Goal: Task Accomplishment & Management: Manage account settings

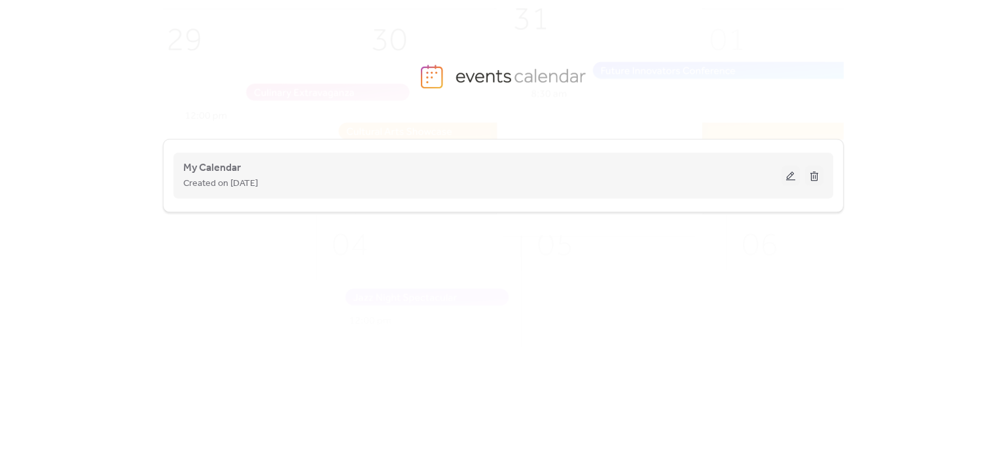
click at [459, 187] on div "Created on [DATE]" at bounding box center [482, 183] width 599 height 16
click at [788, 175] on button at bounding box center [791, 176] width 18 height 20
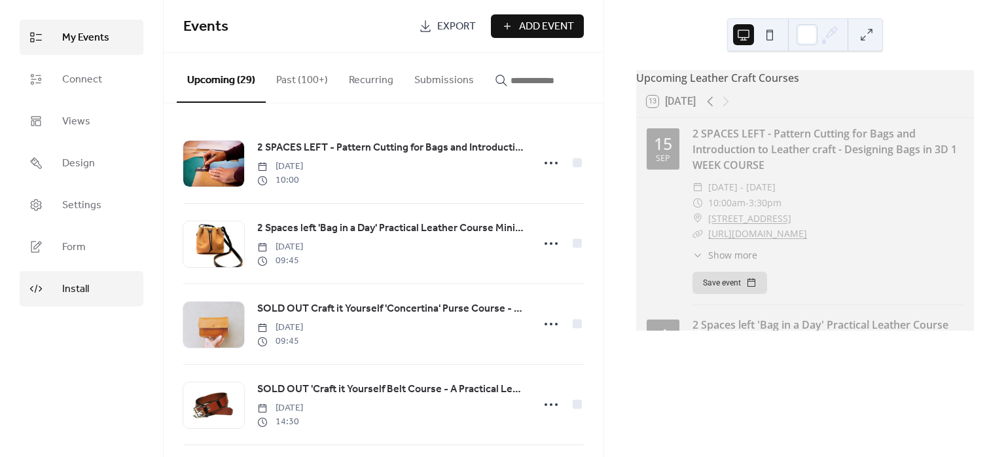
click at [79, 285] on span "Install" at bounding box center [75, 290] width 27 height 16
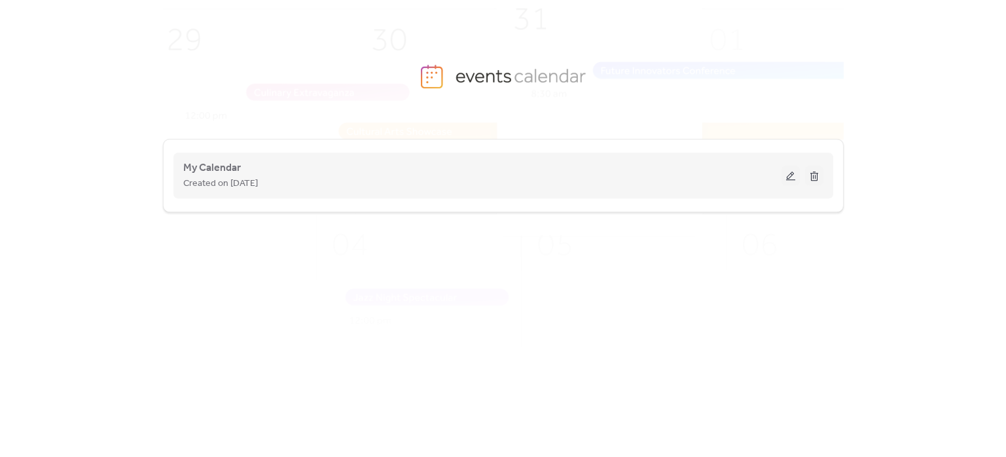
click at [788, 177] on button at bounding box center [791, 176] width 18 height 20
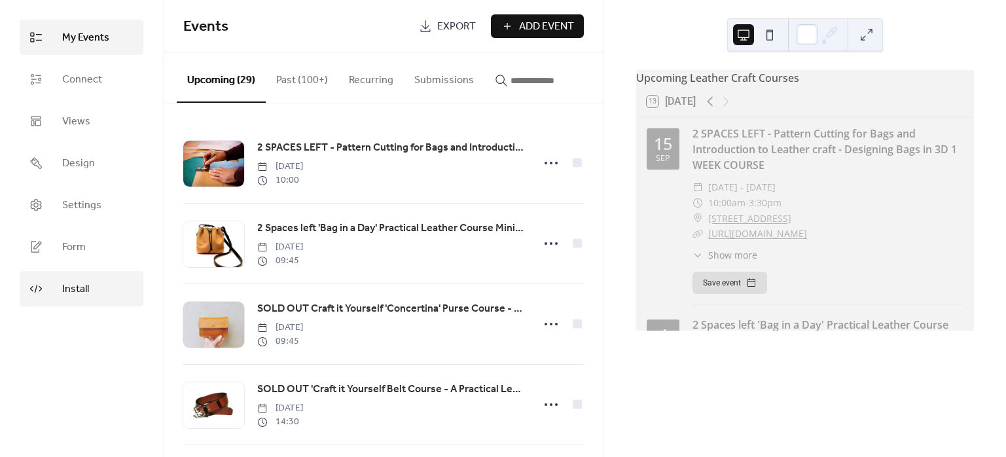
click at [80, 289] on span "Install" at bounding box center [75, 290] width 27 height 16
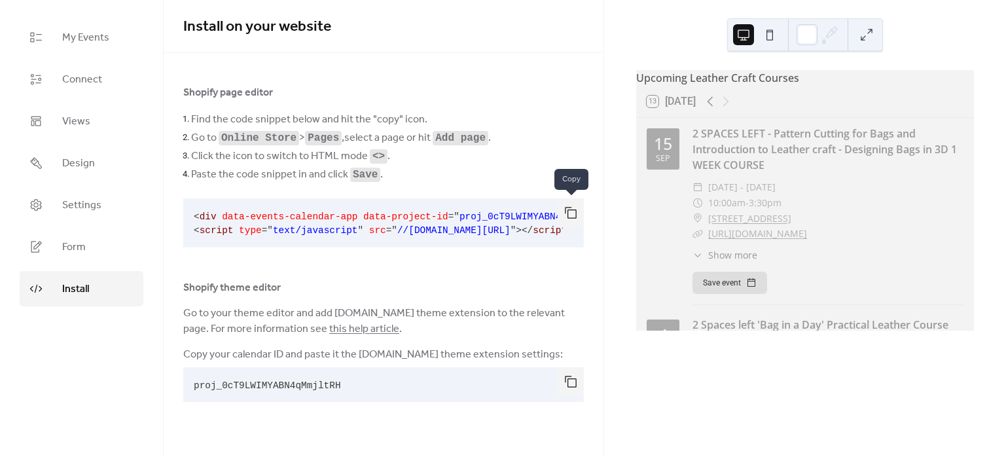
click at [576, 209] on button "button" at bounding box center [571, 212] width 26 height 29
click at [88, 239] on link "Form" at bounding box center [82, 246] width 124 height 35
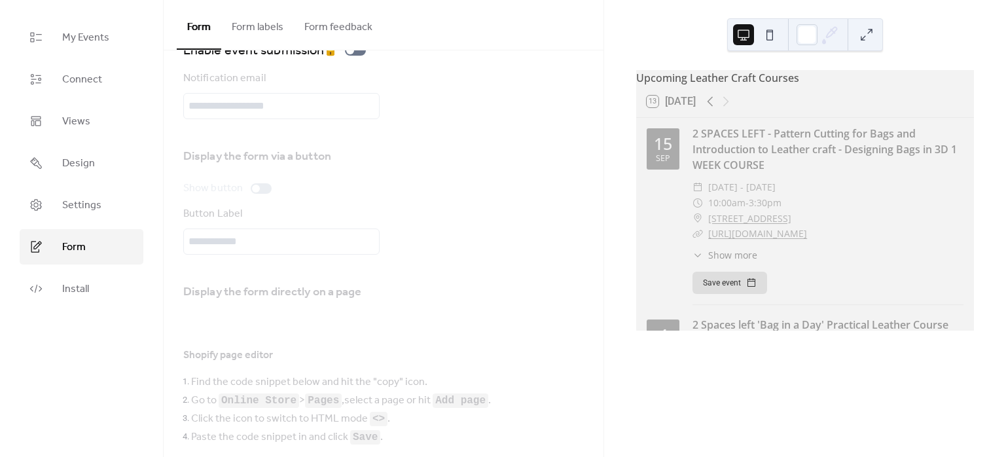
scroll to position [96, 0]
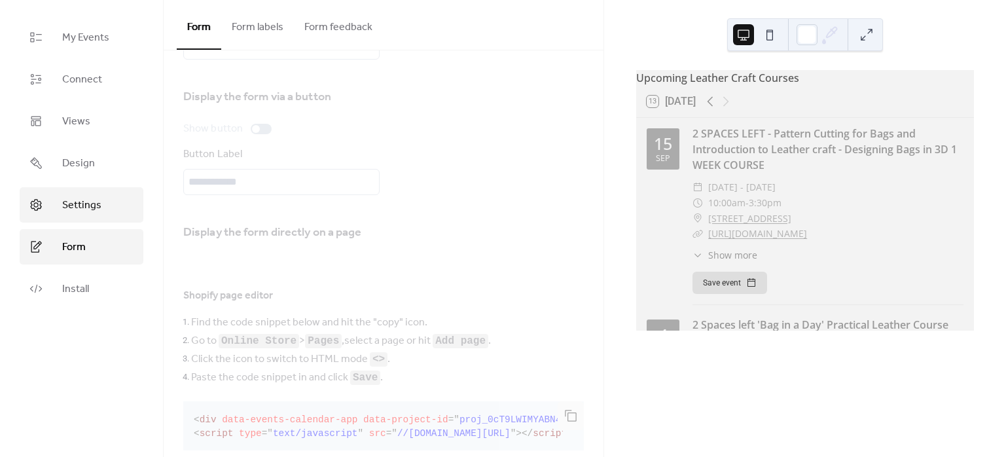
click at [64, 198] on span "Settings" at bounding box center [81, 206] width 39 height 16
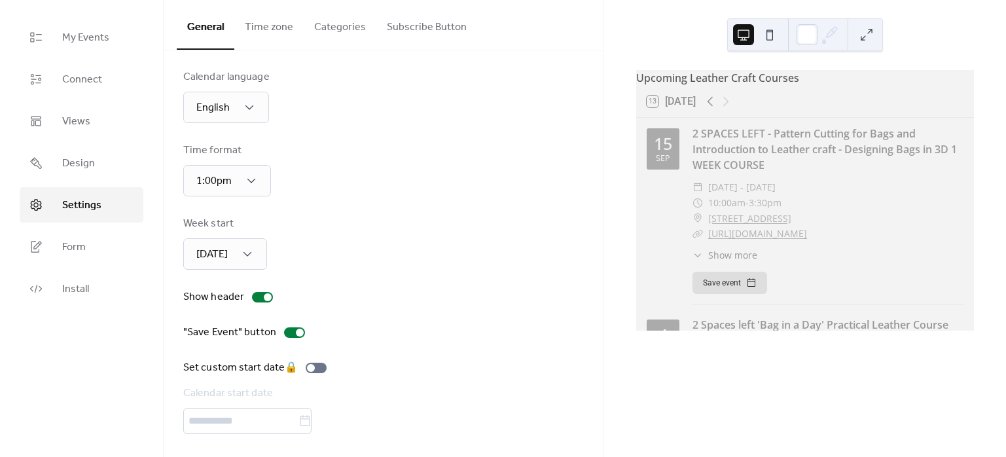
scroll to position [9, 0]
click at [73, 159] on span "Design" at bounding box center [78, 164] width 33 height 16
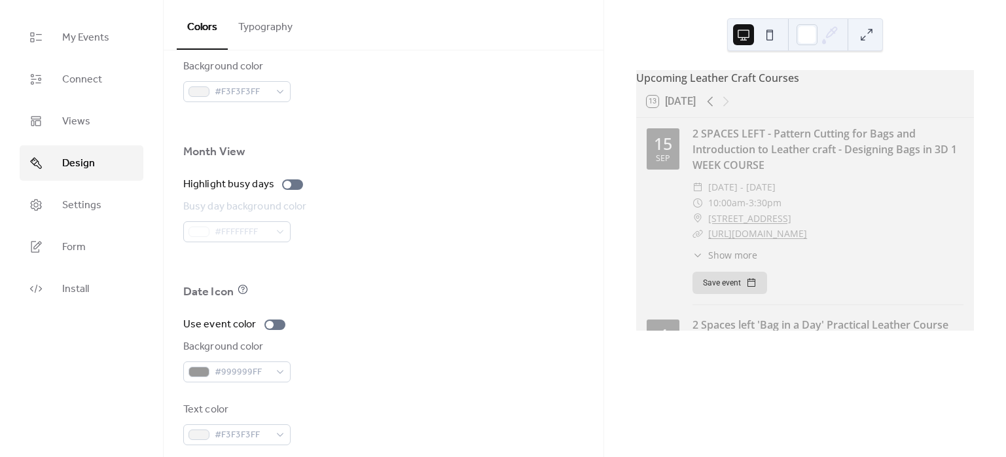
scroll to position [860, 0]
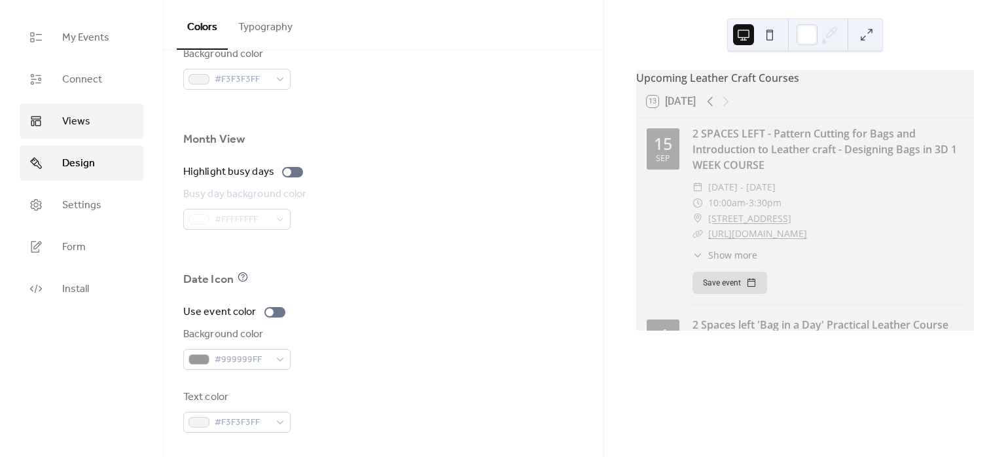
click at [83, 120] on span "Views" at bounding box center [76, 122] width 28 height 16
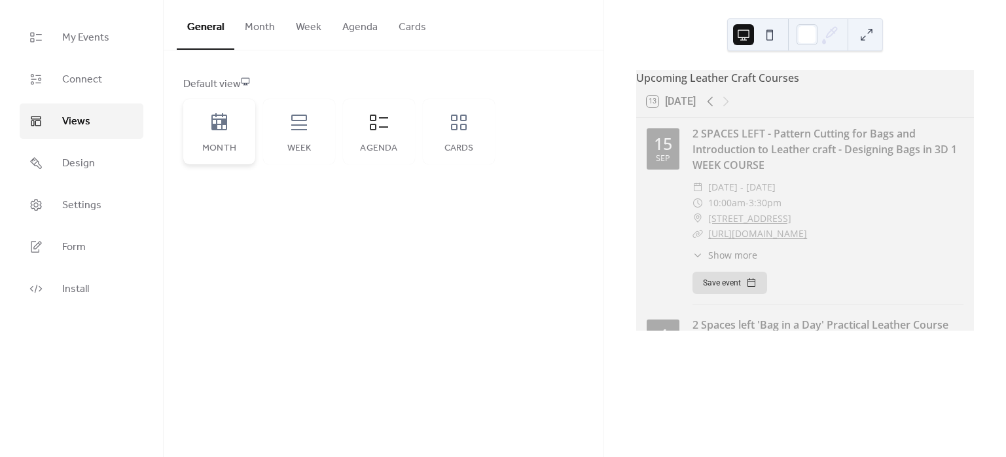
click at [219, 118] on icon at bounding box center [220, 121] width 16 height 17
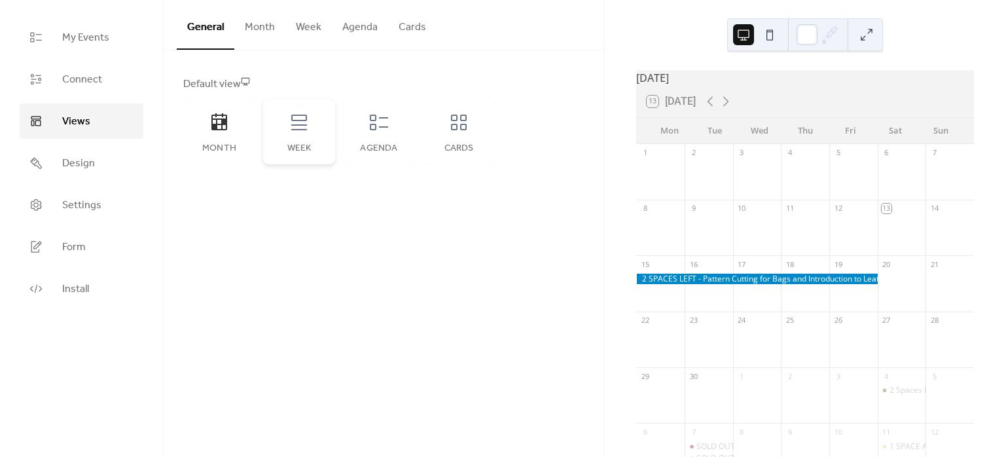
click at [304, 120] on icon at bounding box center [299, 122] width 21 height 21
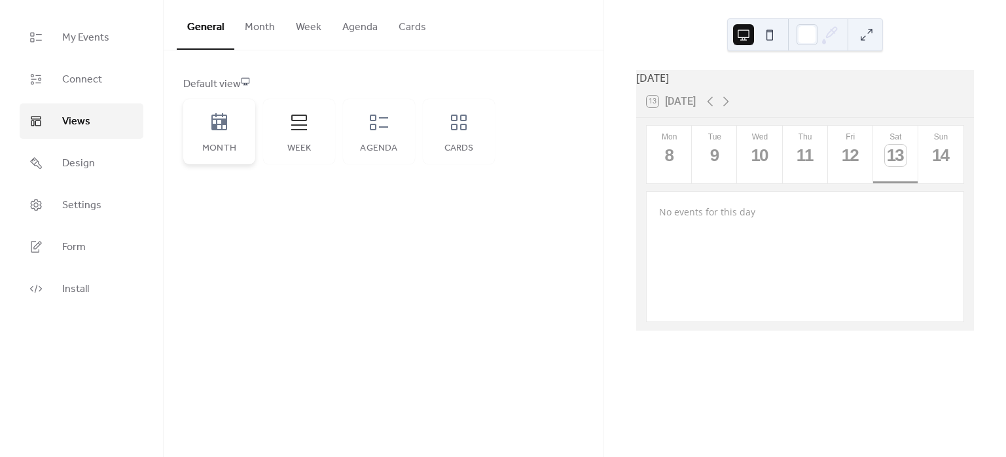
click at [221, 136] on div "Month" at bounding box center [219, 131] width 72 height 65
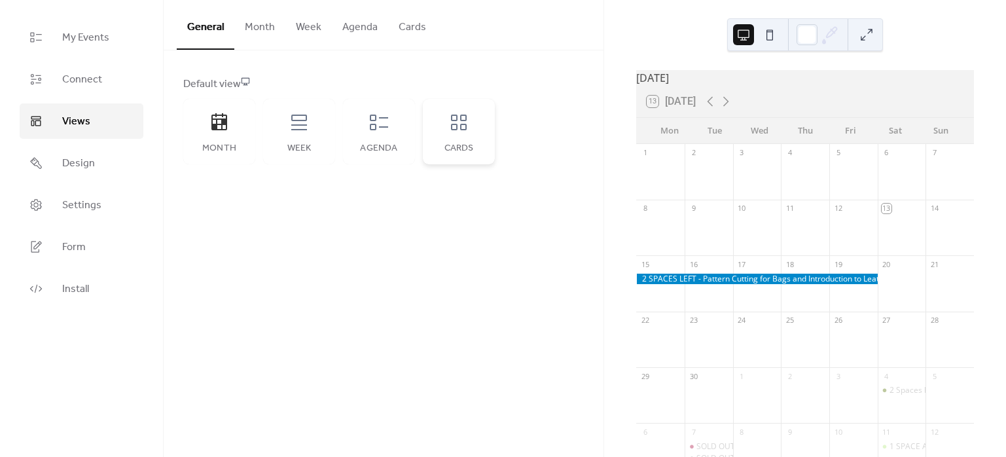
click at [467, 128] on icon at bounding box center [459, 122] width 21 height 21
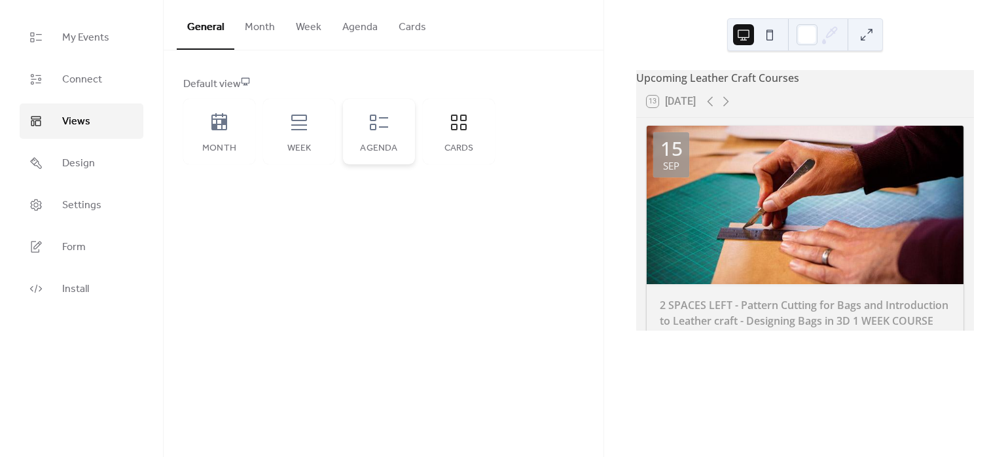
click at [363, 137] on div "Agenda" at bounding box center [379, 131] width 72 height 65
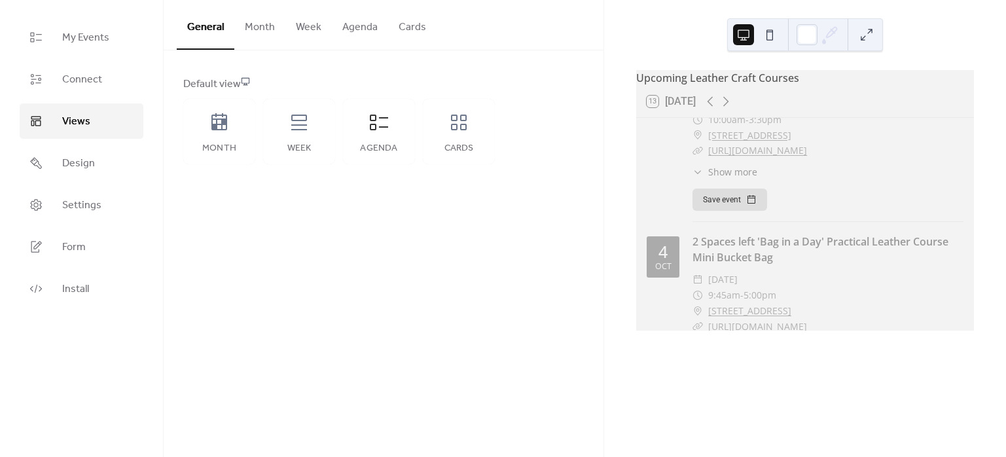
scroll to position [96, 0]
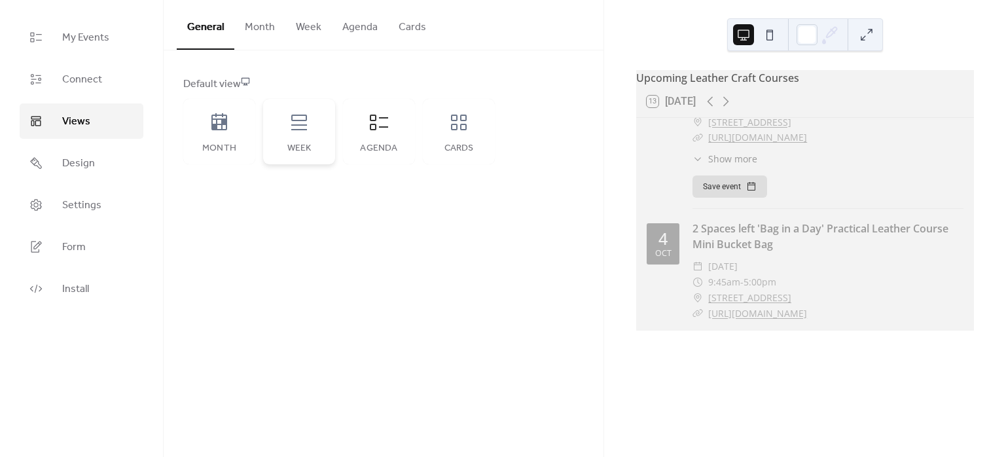
click at [303, 119] on icon at bounding box center [299, 123] width 16 height 16
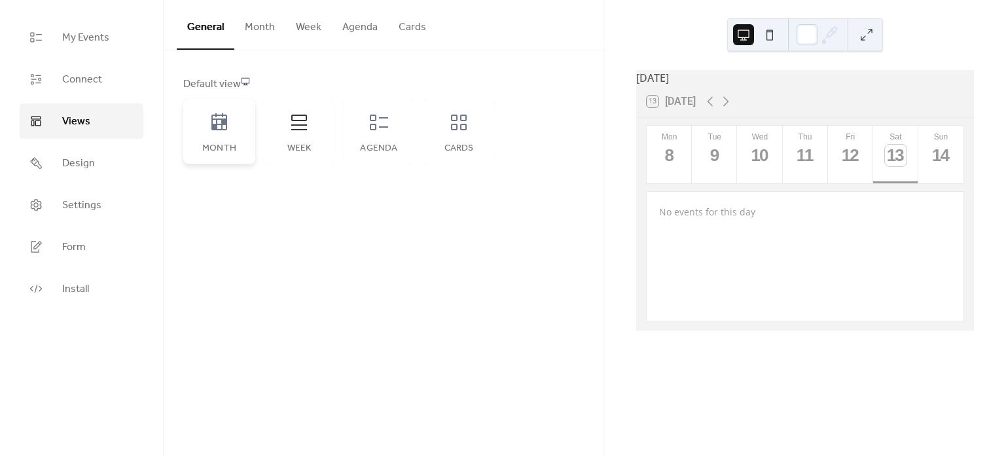
click at [198, 119] on div "Month" at bounding box center [219, 131] width 72 height 65
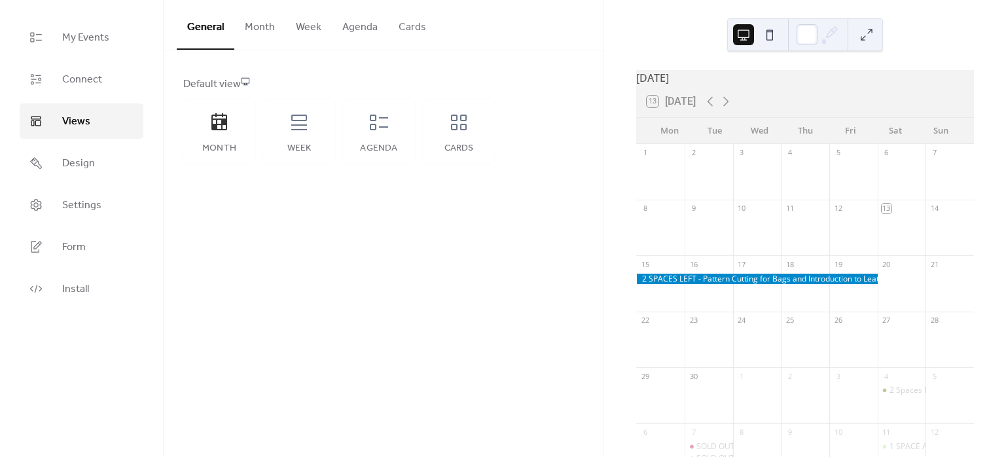
click at [246, 15] on button "Month" at bounding box center [259, 24] width 51 height 48
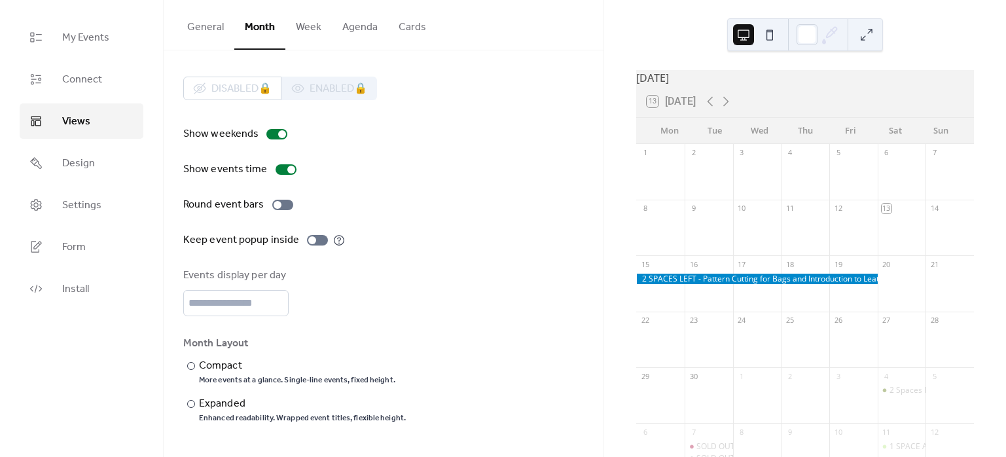
click at [206, 27] on button "General" at bounding box center [206, 24] width 58 height 48
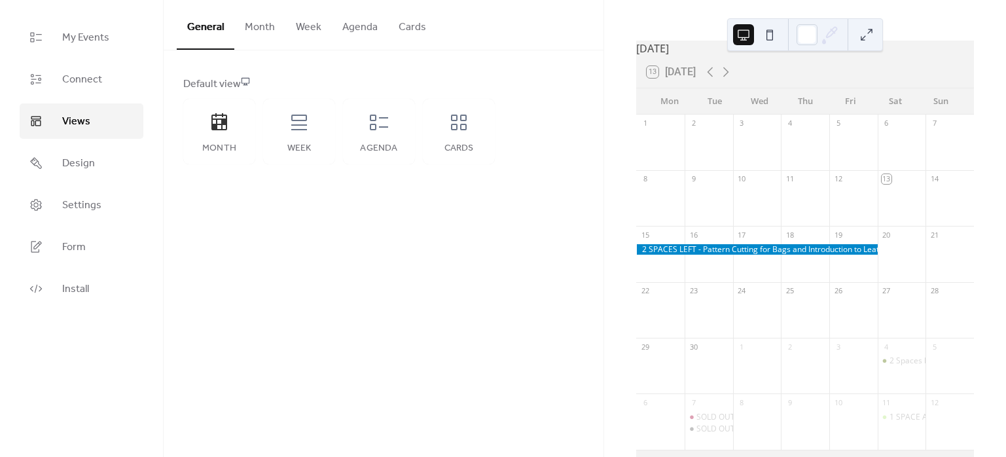
scroll to position [61, 0]
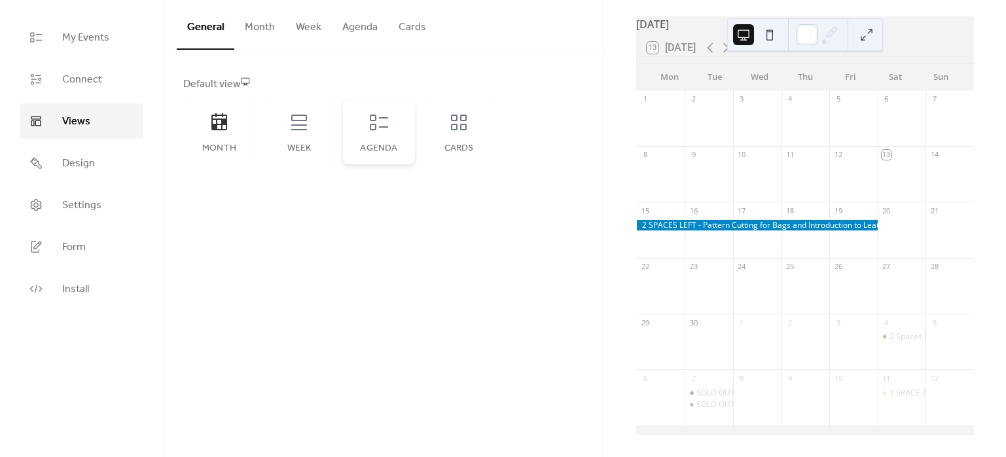
click at [388, 124] on icon at bounding box center [379, 122] width 21 height 21
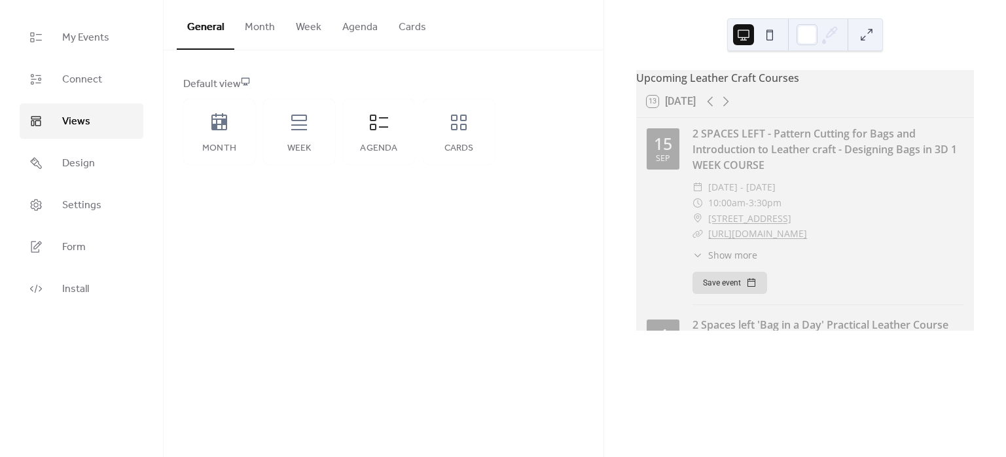
scroll to position [0, 0]
click at [362, 27] on button "Agenda" at bounding box center [360, 24] width 56 height 48
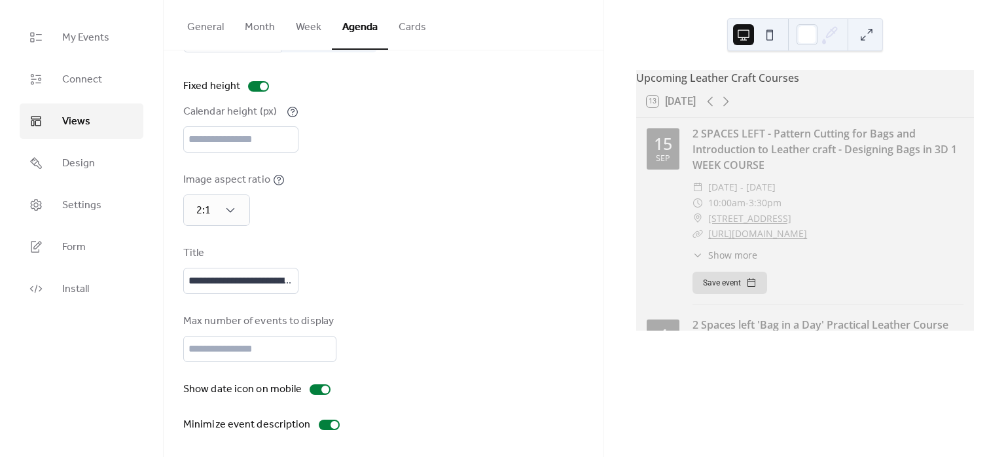
scroll to position [48, 0]
click at [406, 22] on button "Cards" at bounding box center [412, 24] width 48 height 48
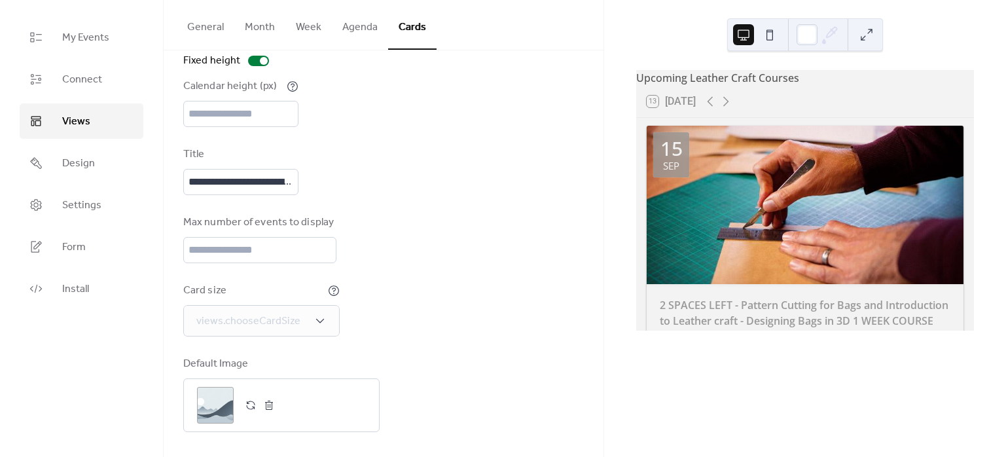
scroll to position [1, 0]
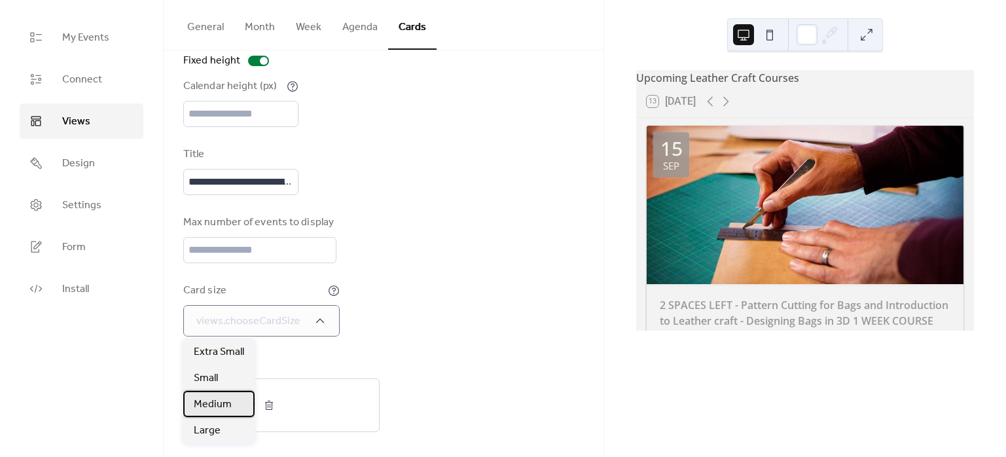
click at [223, 394] on div "Medium" at bounding box center [218, 404] width 71 height 26
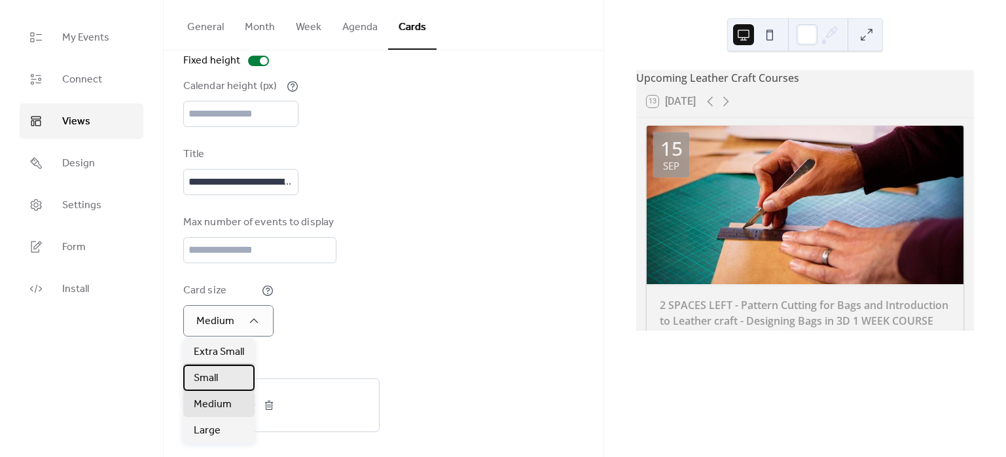
click at [213, 378] on span "Small" at bounding box center [206, 379] width 24 height 16
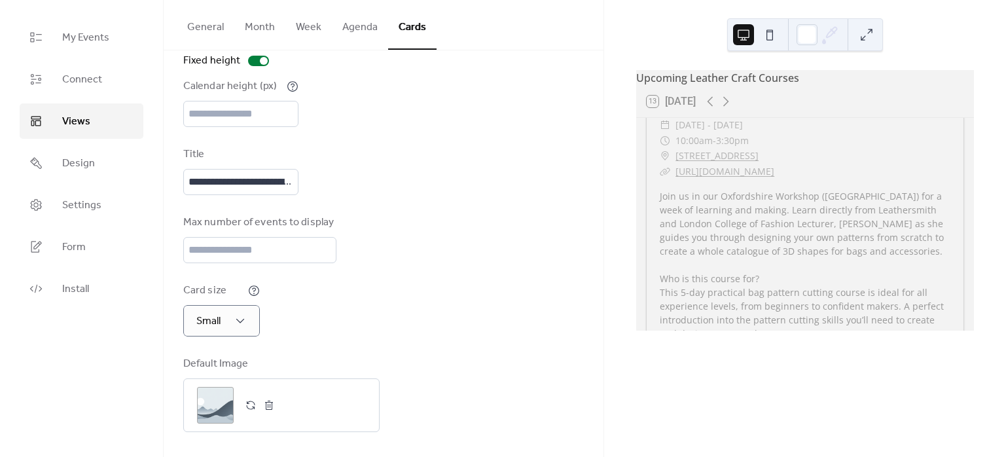
scroll to position [242, 0]
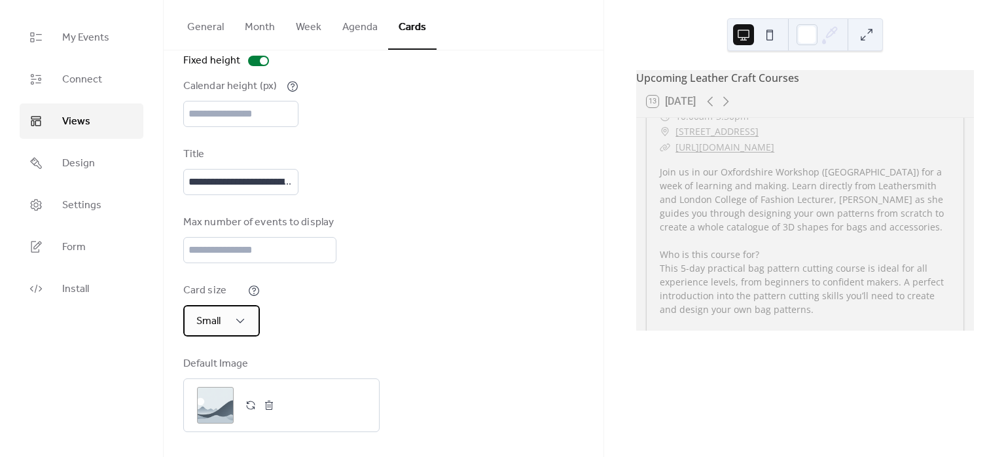
click at [229, 320] on div "Small" at bounding box center [221, 320] width 77 height 31
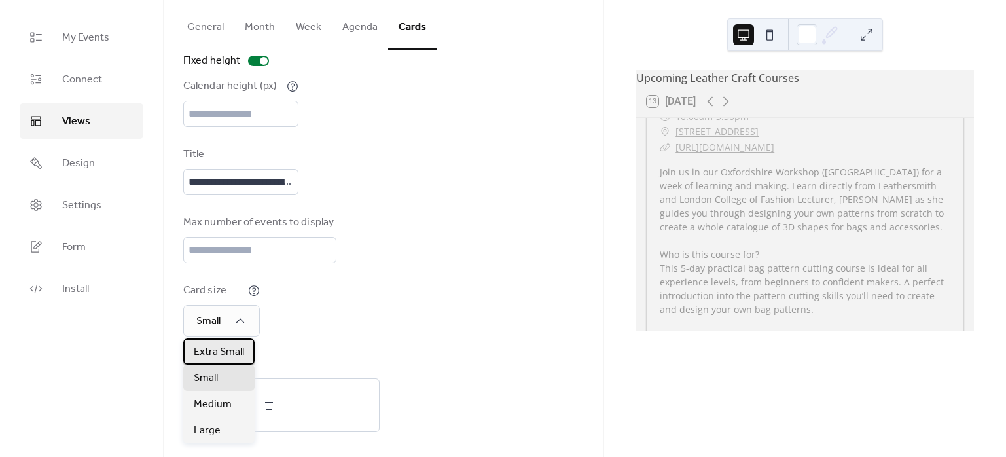
click at [227, 350] on span "Extra Small" at bounding box center [219, 352] width 50 height 16
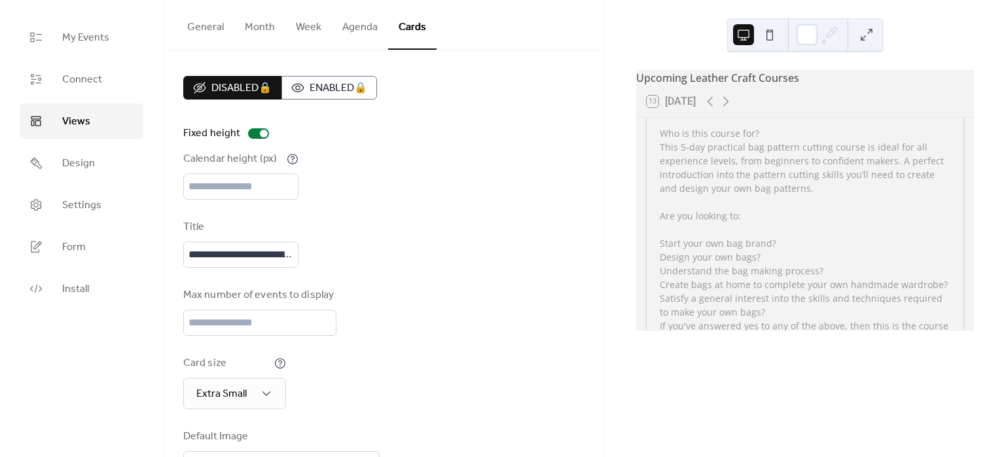
scroll to position [0, 0]
click at [221, 180] on input "***" at bounding box center [240, 187] width 115 height 26
click at [210, 30] on button "General" at bounding box center [206, 24] width 58 height 48
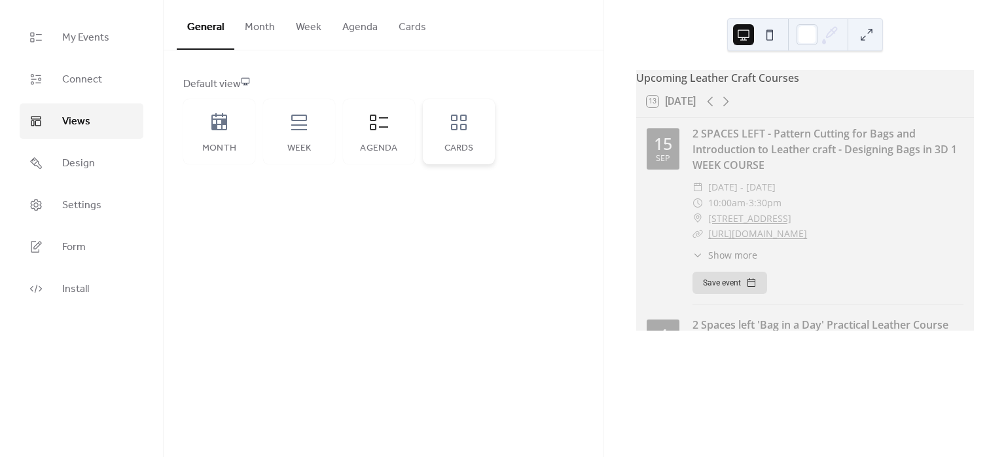
click at [454, 143] on div "Cards" at bounding box center [459, 148] width 46 height 10
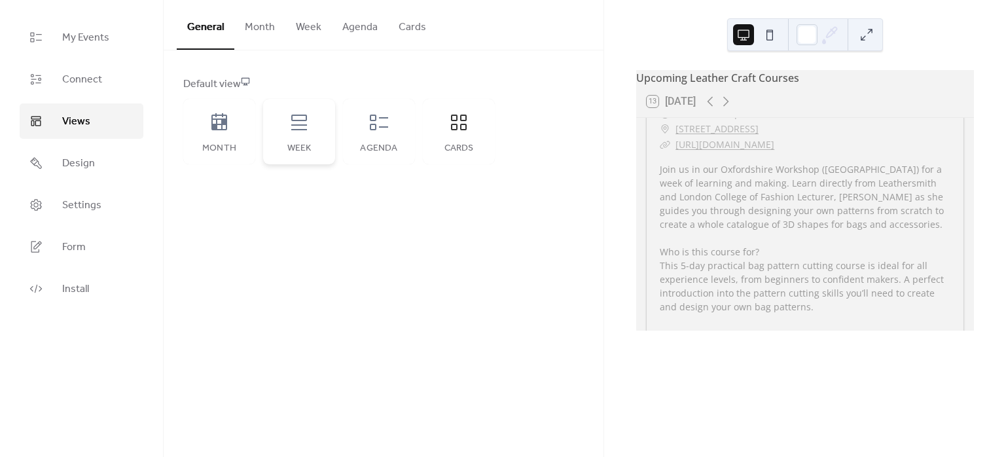
scroll to position [242, 0]
click at [90, 90] on link "Connect" at bounding box center [82, 79] width 124 height 35
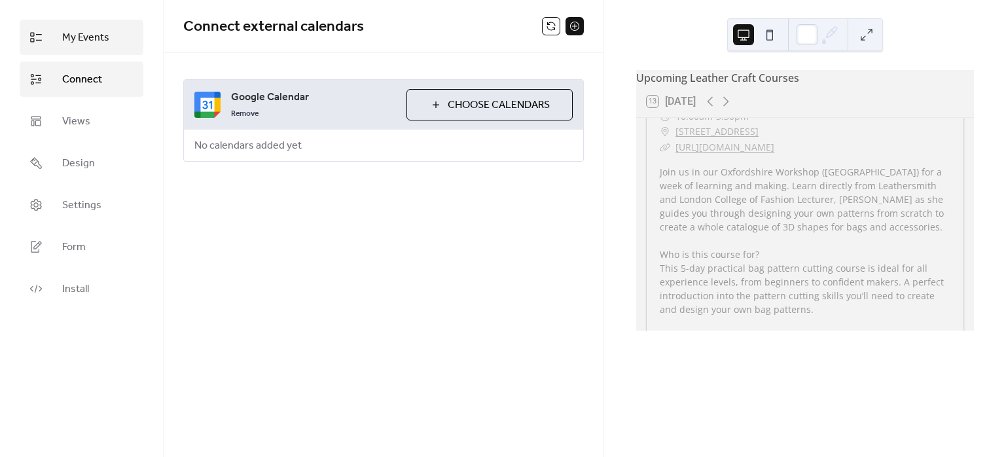
click at [88, 34] on span "My Events" at bounding box center [85, 38] width 47 height 16
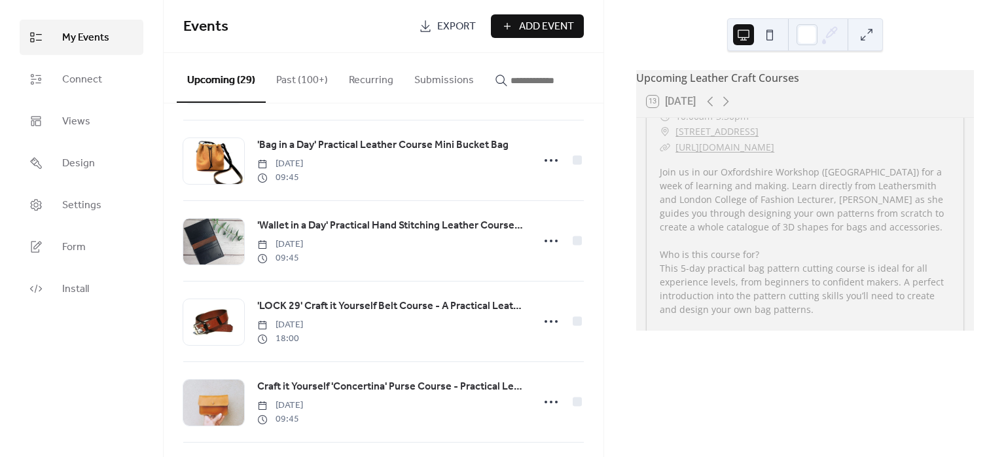
scroll to position [1382, 0]
